Goal: Navigation & Orientation: Find specific page/section

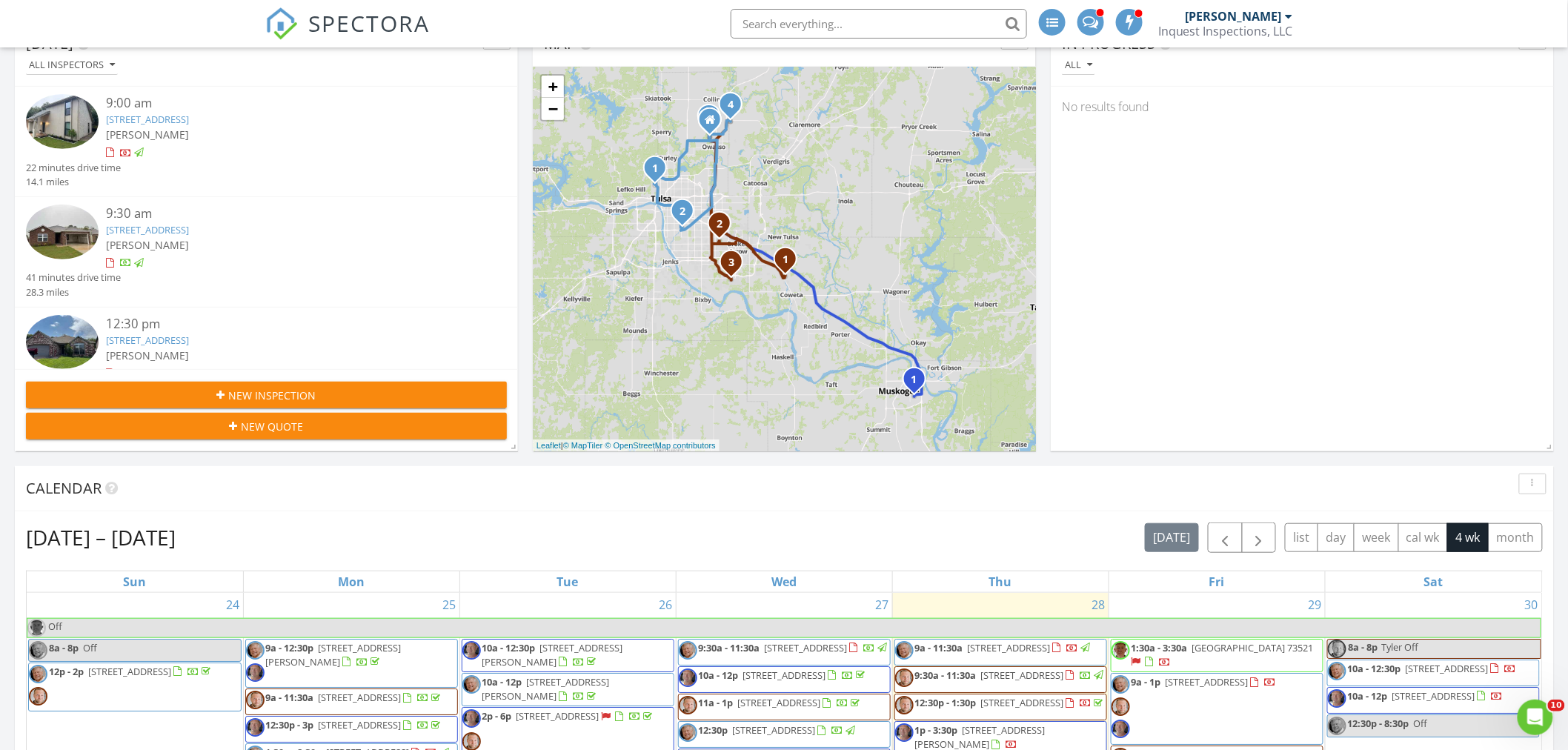
scroll to position [411, 0]
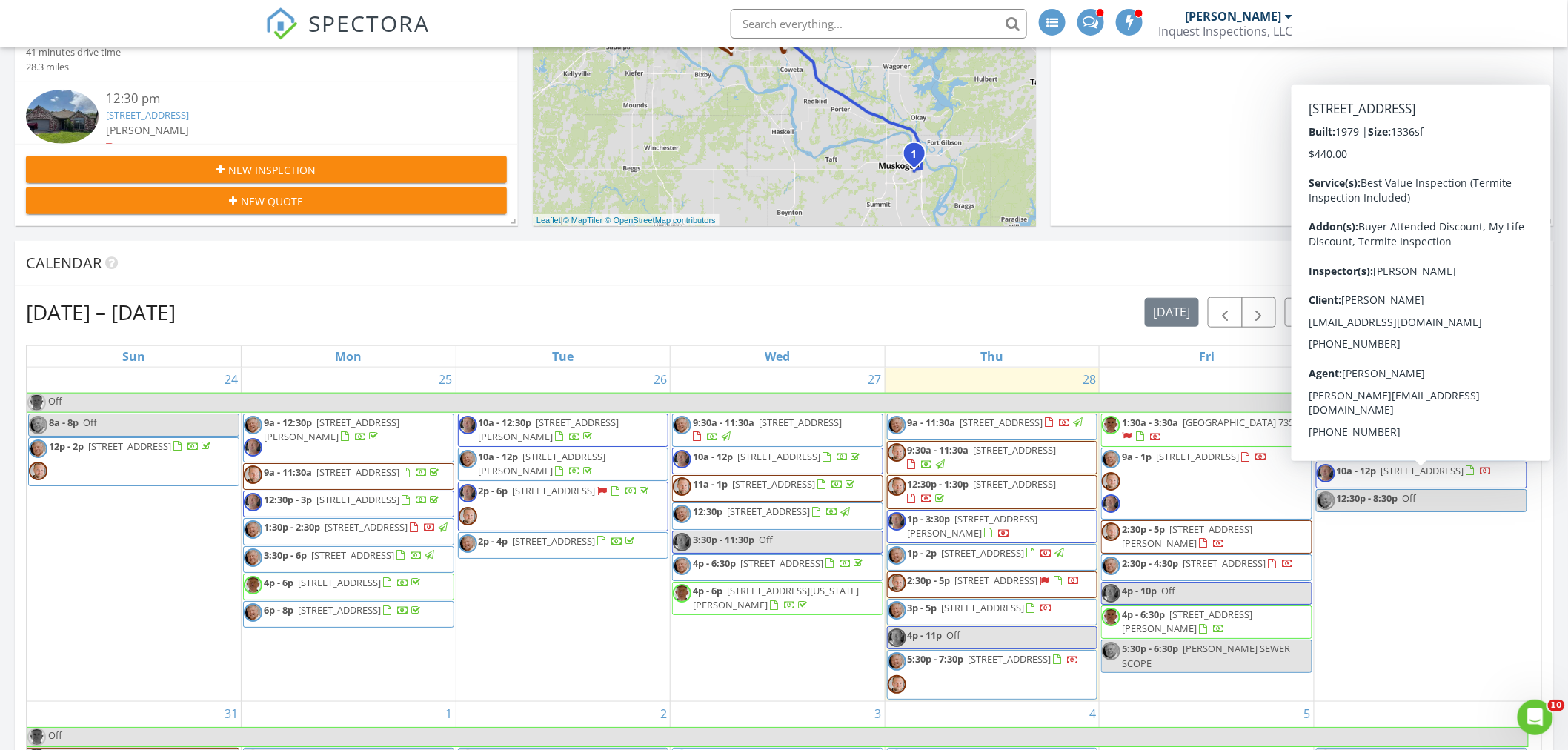
click at [1565, 608] on div "[DATE] All Inspectors 9:00 am [STREET_ADDRESS] [PERSON_NAME] 22 minutes drive t…" at bounding box center [784, 456] width 1568 height 1349
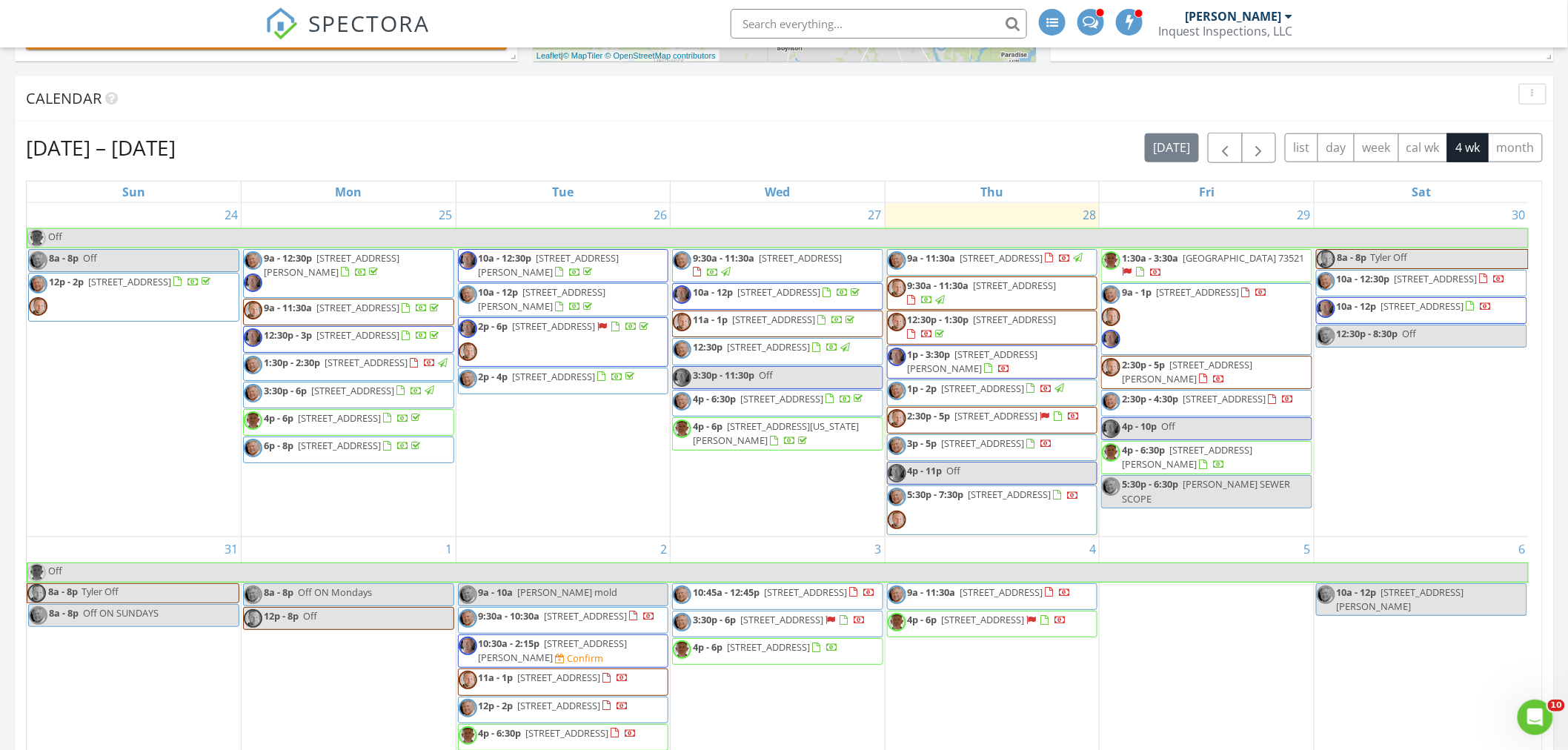
scroll to position [493, 0]
